Goal: Entertainment & Leisure: Consume media (video, audio)

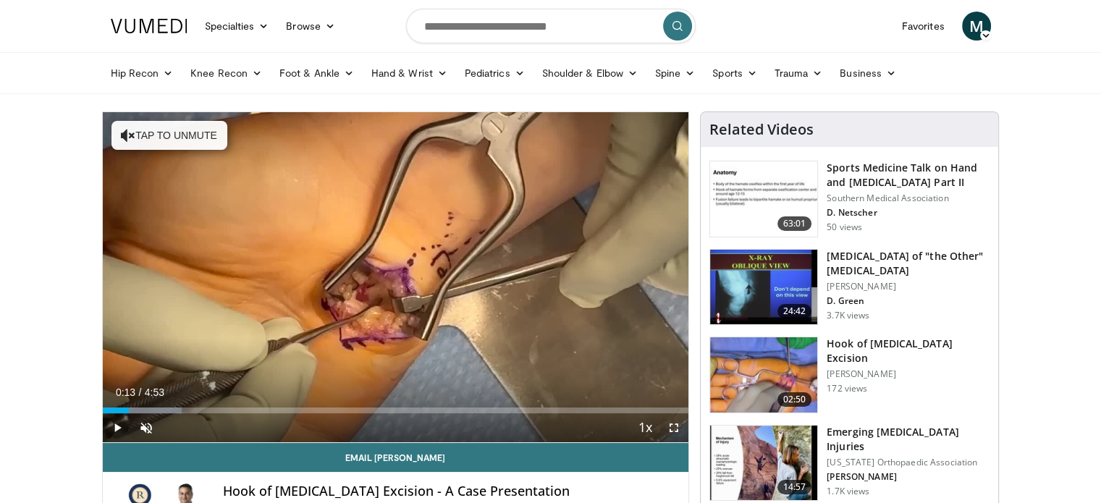
click at [120, 429] on span "Video Player" at bounding box center [117, 427] width 29 height 29
click at [145, 425] on span "Video Player" at bounding box center [146, 427] width 29 height 29
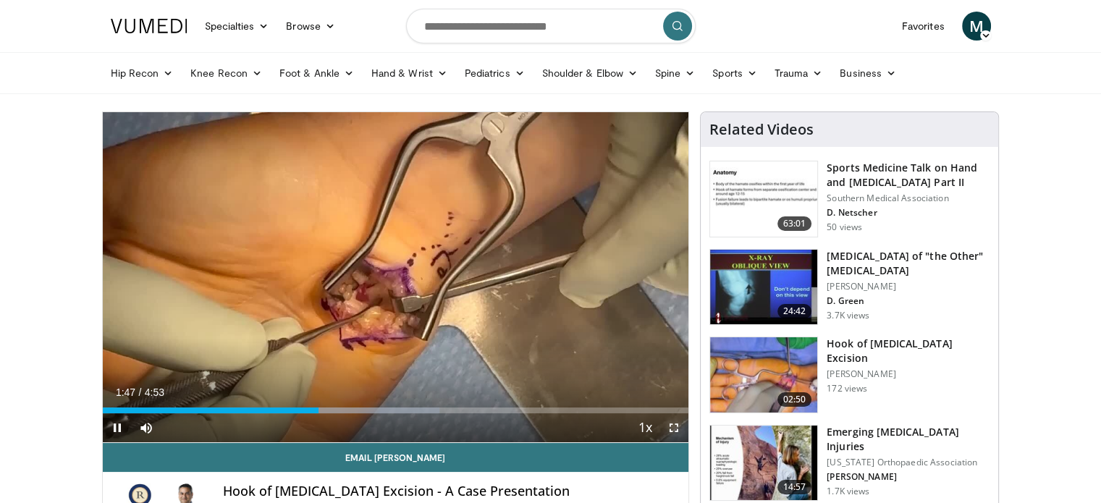
click at [671, 425] on span "Video Player" at bounding box center [674, 427] width 29 height 29
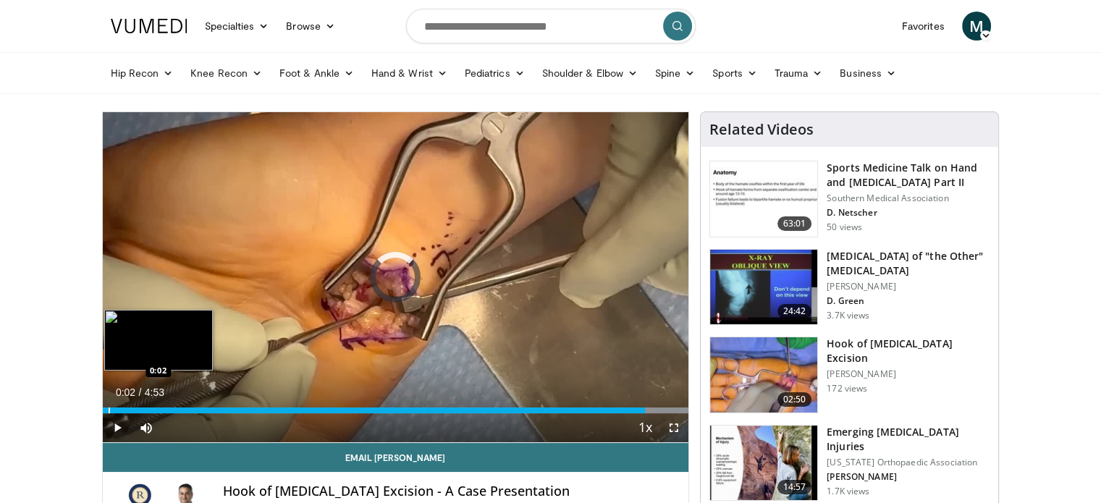
click at [109, 409] on div "Progress Bar" at bounding box center [109, 411] width 1 height 6
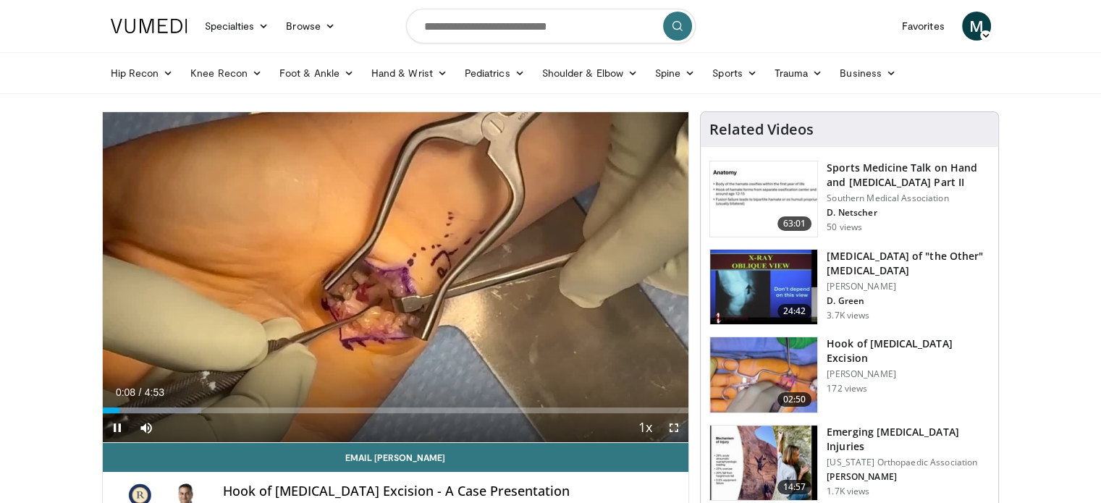
click at [676, 426] on span "Video Player" at bounding box center [674, 427] width 29 height 29
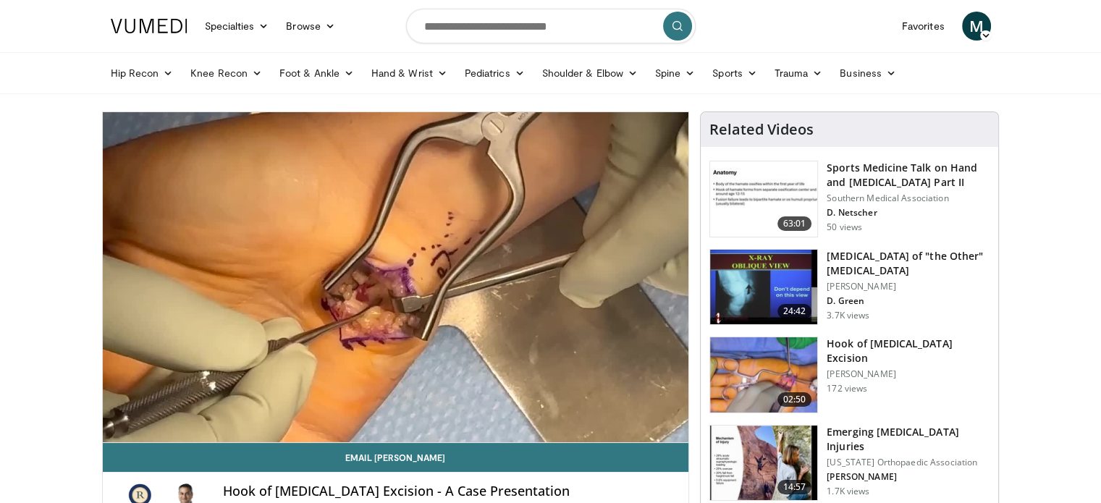
click at [792, 364] on img at bounding box center [763, 374] width 107 height 75
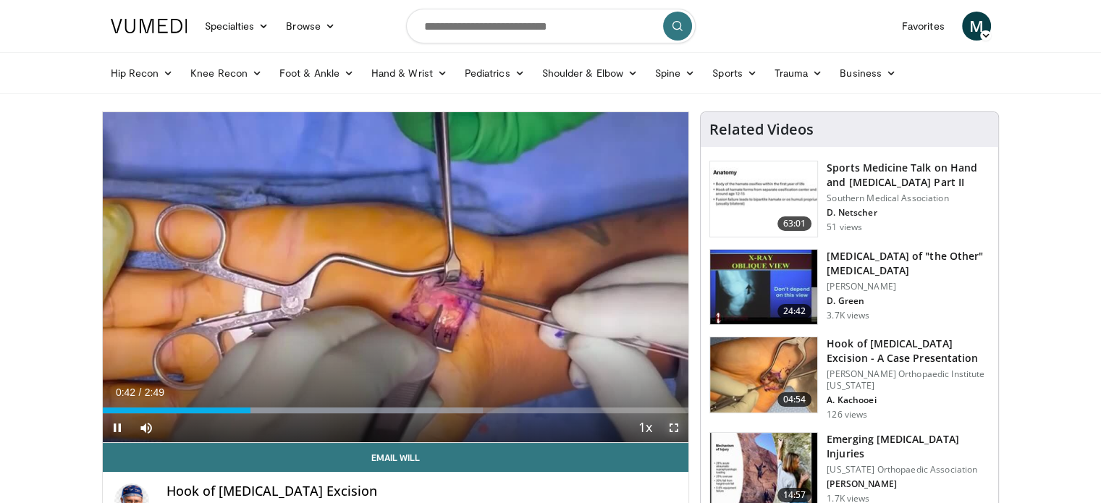
click at [672, 430] on span "Video Player" at bounding box center [674, 427] width 29 height 29
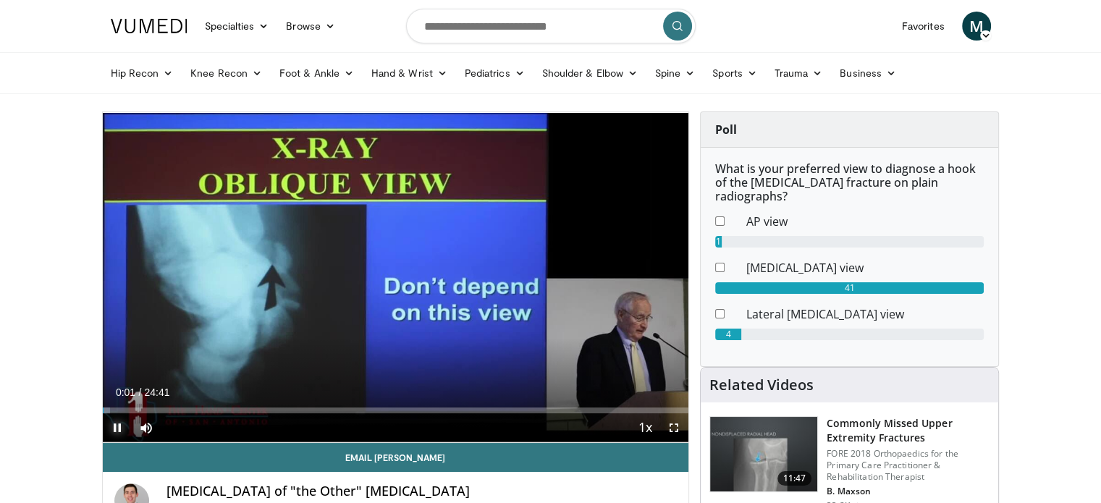
click at [116, 429] on span "Video Player" at bounding box center [117, 427] width 29 height 29
